Goal: Use online tool/utility: Utilize a website feature to perform a specific function

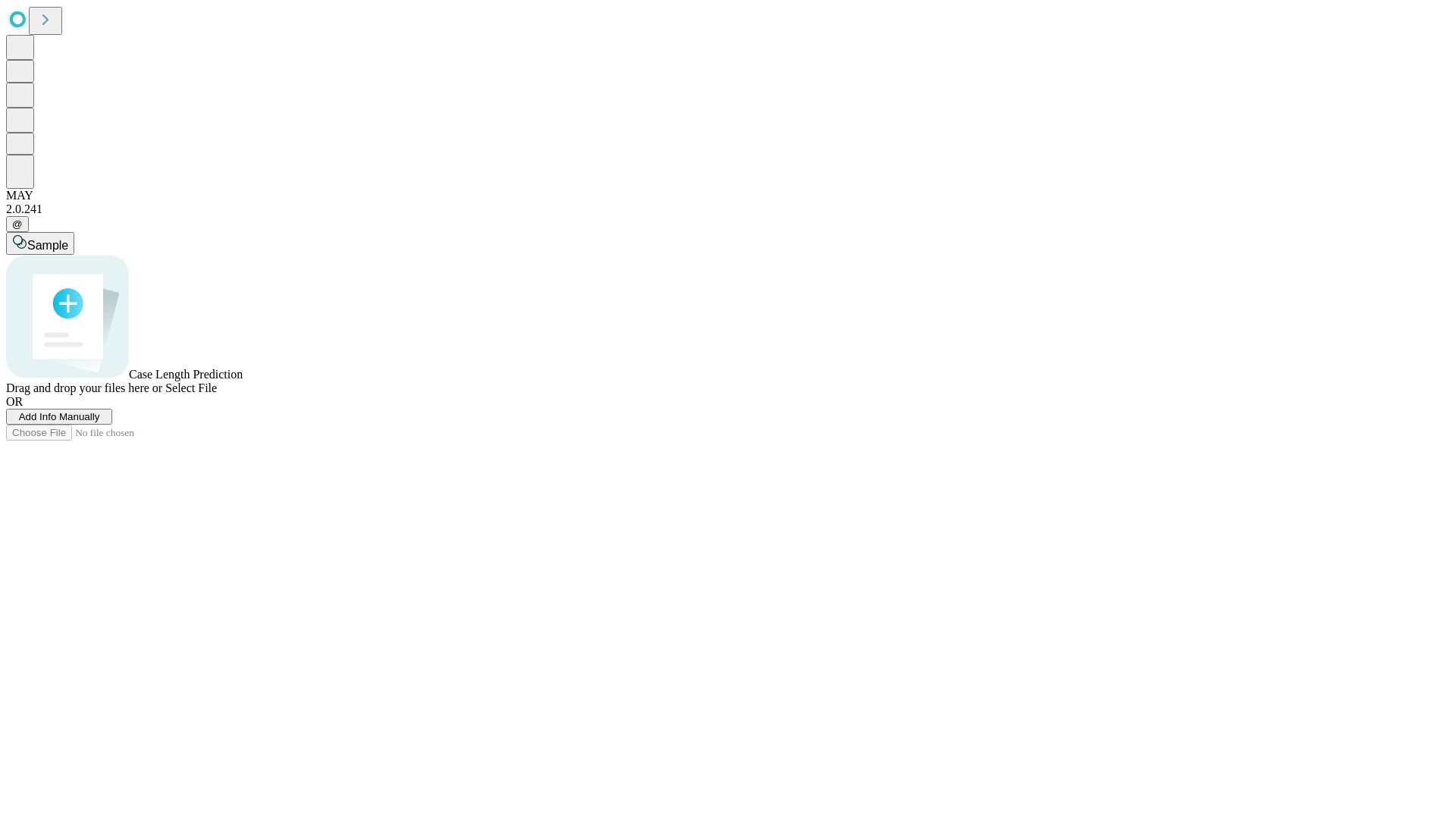
click at [216, 395] on span "Select File" at bounding box center [192, 387] width 52 height 12
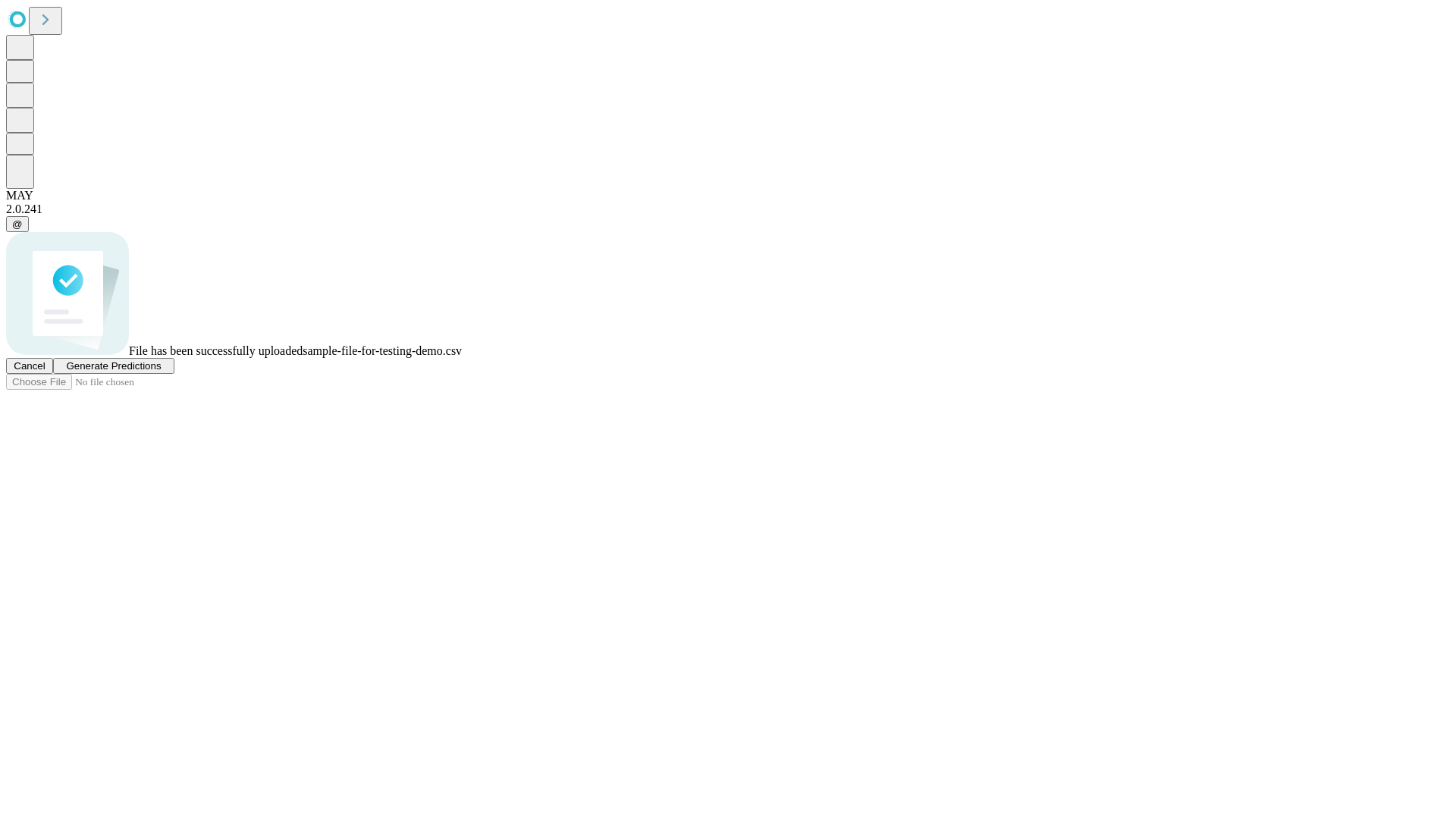
click at [161, 372] on span "Generate Predictions" at bounding box center [113, 366] width 95 height 11
